Goal: Communication & Community: Answer question/provide support

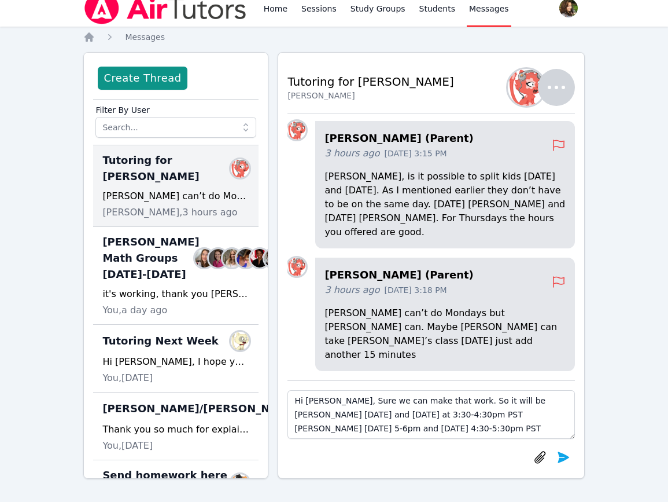
click at [432, 399] on textarea "Hi [PERSON_NAME], Sure we can make that work. So it will be [PERSON_NAME] [DATE…" at bounding box center [430, 414] width 287 height 49
click at [493, 404] on textarea "Hi [PERSON_NAME], Sure we can make that work :). So it will be [PERSON_NAME] [D…" at bounding box center [430, 414] width 287 height 49
click at [476, 411] on textarea "Hi [PERSON_NAME], Sure we can make that work :). So it will be: [PERSON_NAME] […" at bounding box center [430, 414] width 287 height 49
click at [321, 414] on textarea "Hi [PERSON_NAME], Sure we can make that work :). So it will be: [PERSON_NAME] […" at bounding box center [430, 414] width 287 height 49
click at [326, 428] on textarea "Hi [PERSON_NAME], Sure we can make that work :). So it will be: [PERSON_NAME] […" at bounding box center [430, 414] width 287 height 49
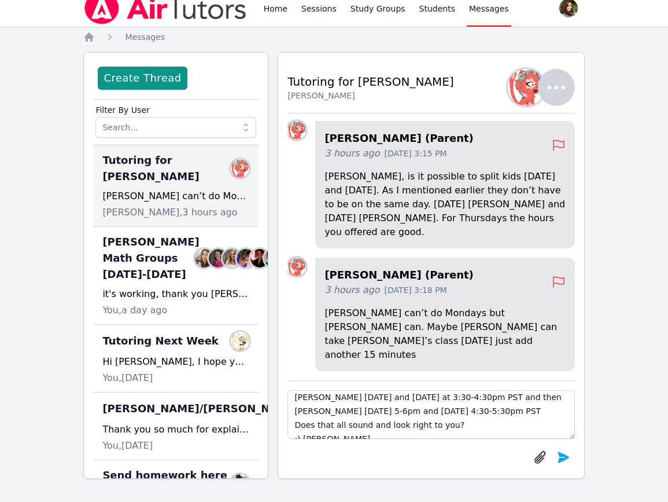
scroll to position [27, 0]
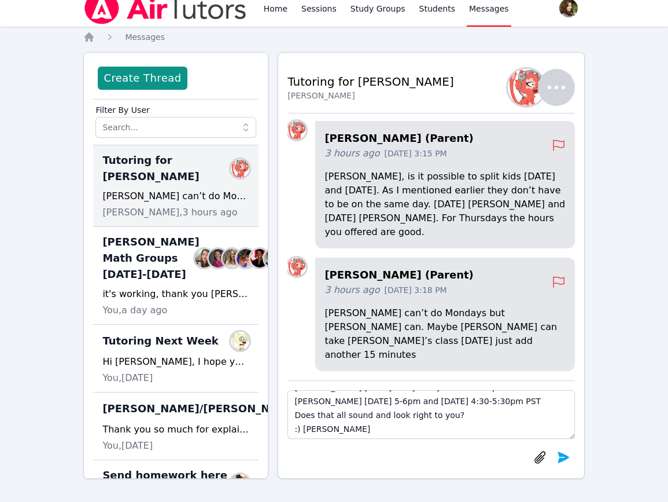
click at [506, 400] on textarea "Hi [PERSON_NAME], Sure we can make that work :). So it will be: [PERSON_NAME] […" at bounding box center [430, 414] width 287 height 49
type textarea "Hi [PERSON_NAME], Sure we can make that work :). So it will be: [PERSON_NAME] […"
click at [564, 462] on icon "submit" at bounding box center [563, 457] width 14 height 14
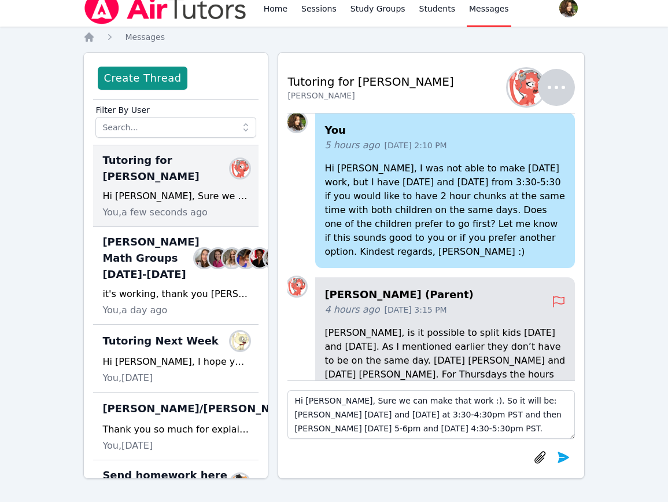
scroll to position [0, 0]
